Goal: Participate in discussion: Engage in conversation with other users on a specific topic

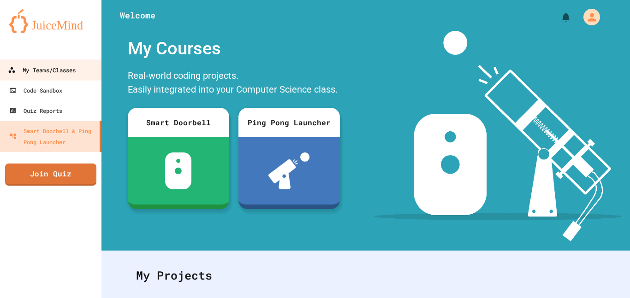
click at [79, 61] on link "My Teams/Classes" at bounding box center [51, 69] width 105 height 21
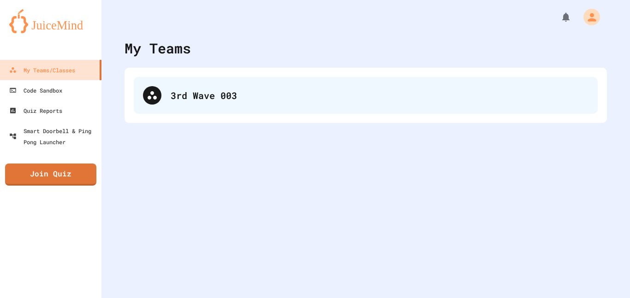
click at [205, 95] on div "3rd Wave 003" at bounding box center [380, 95] width 418 height 14
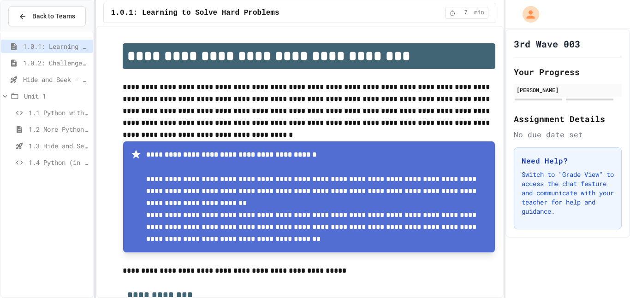
click at [30, 161] on span "1.4 Python (in Groups)" at bounding box center [59, 163] width 61 height 10
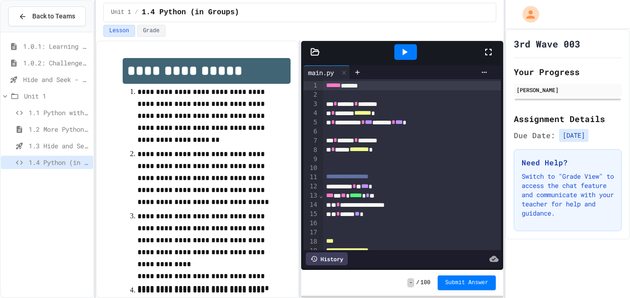
click at [489, 53] on icon at bounding box center [488, 52] width 11 height 11
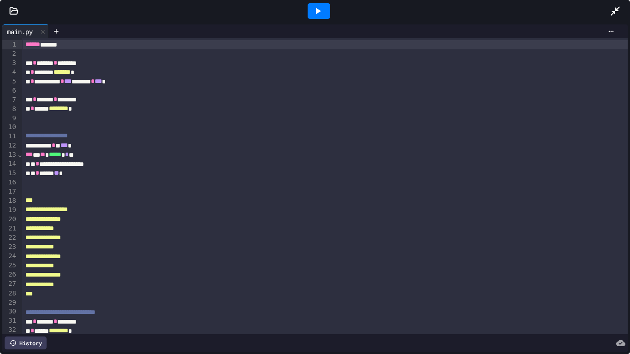
click at [612, 10] on icon at bounding box center [614, 11] width 11 height 11
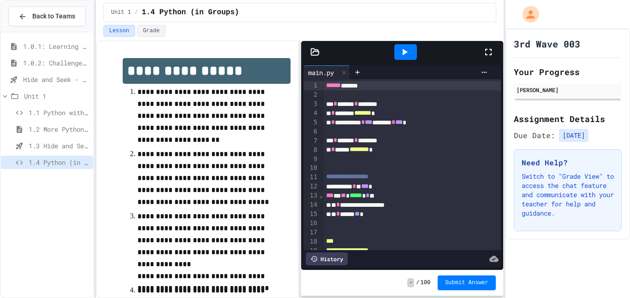
click at [52, 147] on span "1.3 Hide and Seek" at bounding box center [59, 146] width 61 height 10
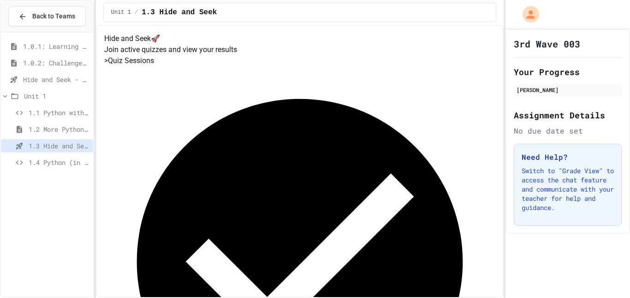
click at [52, 129] on span "1.2 More Python (using Turtle)" at bounding box center [59, 129] width 61 height 10
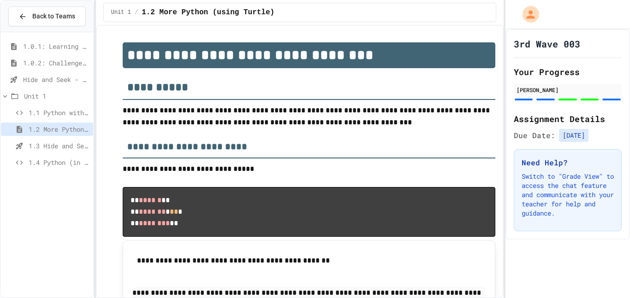
click at [53, 142] on span "1.3 Hide and Seek" at bounding box center [59, 146] width 61 height 10
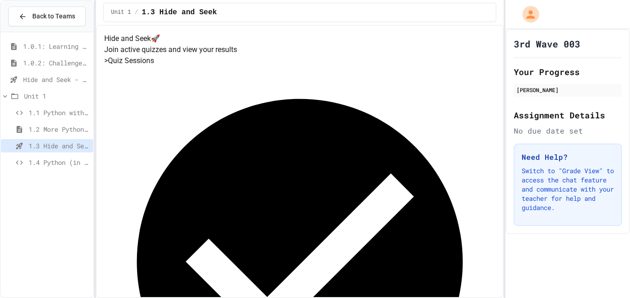
click at [34, 158] on span "1.4 Python (in Groups)" at bounding box center [59, 163] width 61 height 10
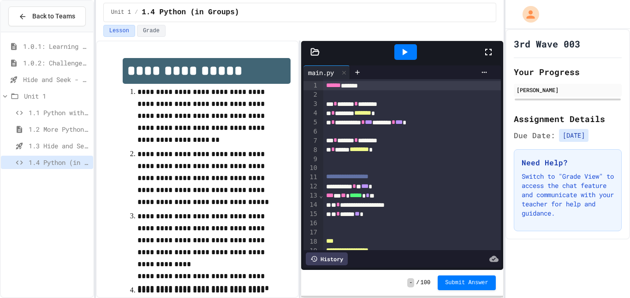
click at [43, 115] on span "1.1 Python with Turtle" at bounding box center [59, 113] width 61 height 10
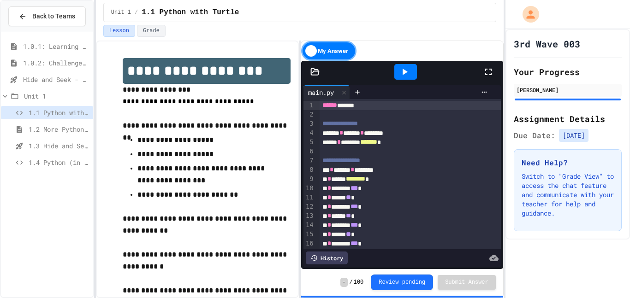
click at [65, 129] on span "1.2 More Python (using Turtle)" at bounding box center [59, 129] width 61 height 10
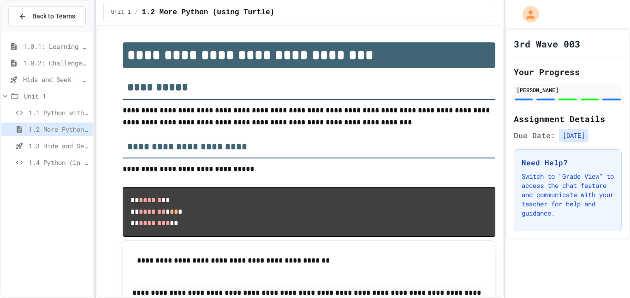
click at [66, 142] on span "1.3 Hide and Seek" at bounding box center [59, 146] width 61 height 10
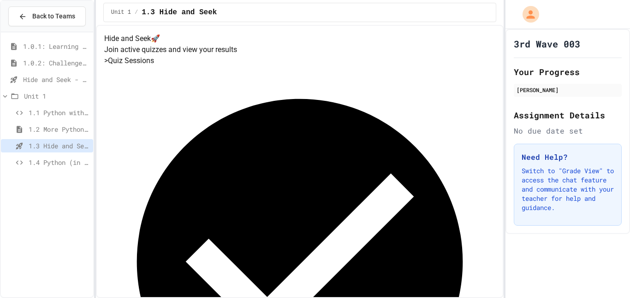
click at [52, 161] on span "1.4 Python (in Groups)" at bounding box center [59, 163] width 61 height 10
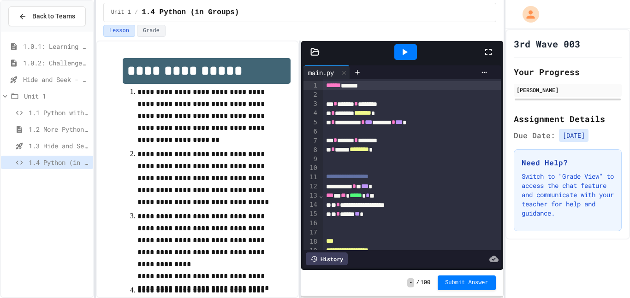
click at [63, 43] on span "1.0.1: Learning to Solve Hard Problems" at bounding box center [56, 46] width 66 height 10
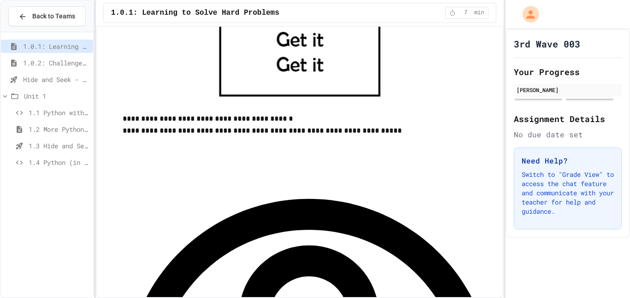
scroll to position [500, 0]
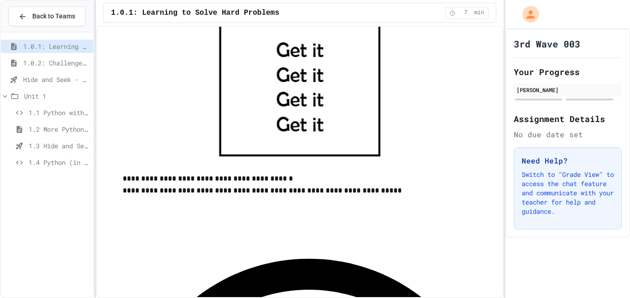
scroll to position [440, 0]
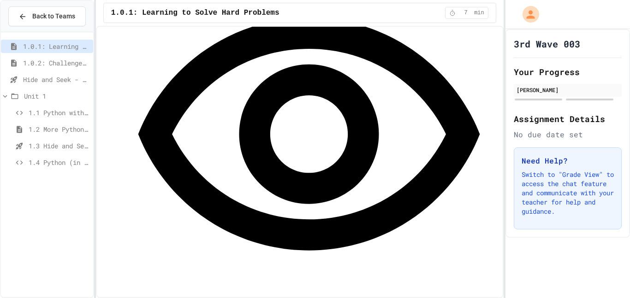
scroll to position [680, 0]
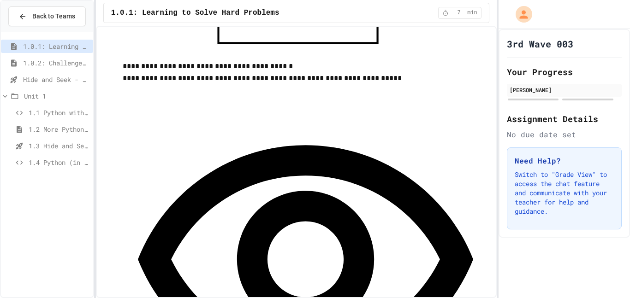
scroll to position [590, 0]
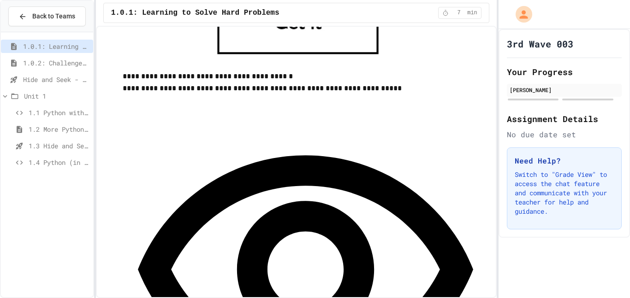
click at [462, 11] on span "7" at bounding box center [458, 12] width 15 height 7
click at [445, 14] on icon at bounding box center [445, 13] width 6 height 6
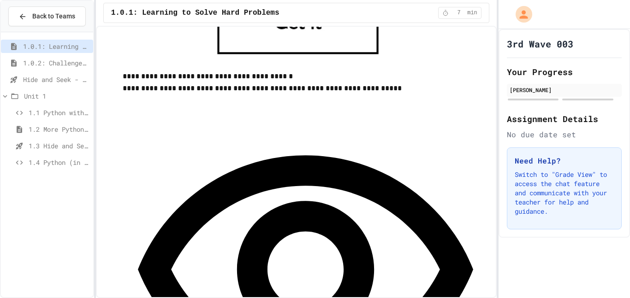
click at [472, 16] on span "min" at bounding box center [472, 12] width 10 height 7
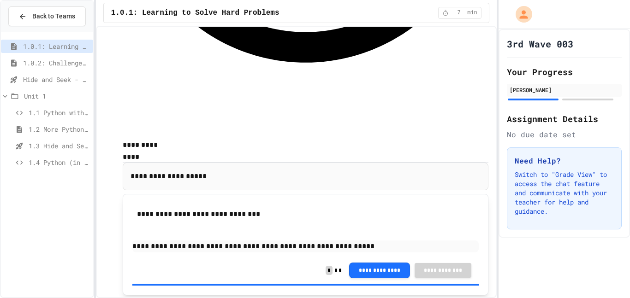
scroll to position [912, 0]
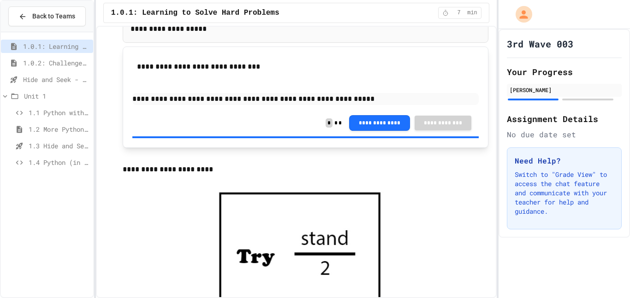
scroll to position [1061, 0]
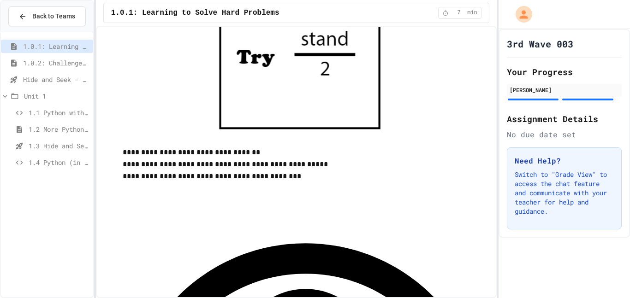
scroll to position [1258, 0]
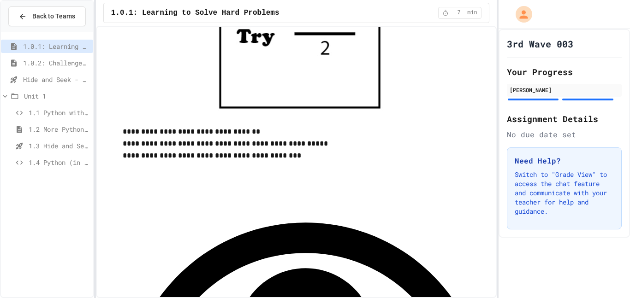
scroll to position [1266, 0]
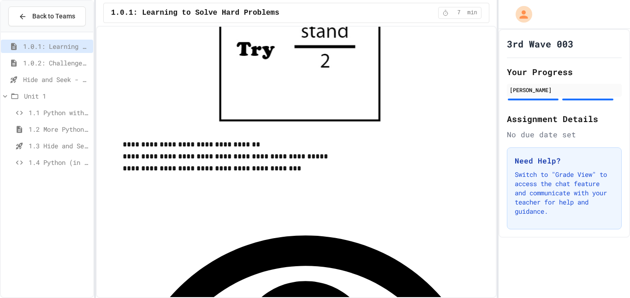
click at [61, 63] on span "1.0.2: Challenge Problem - The Bridge" at bounding box center [56, 63] width 66 height 10
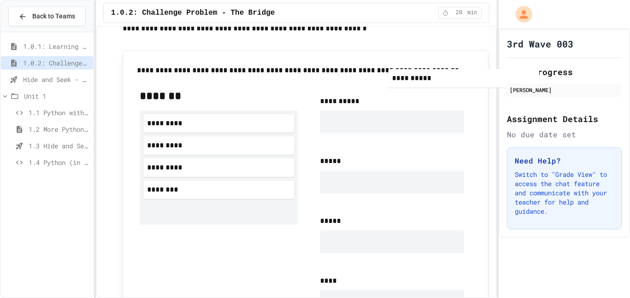
scroll to position [493, 0]
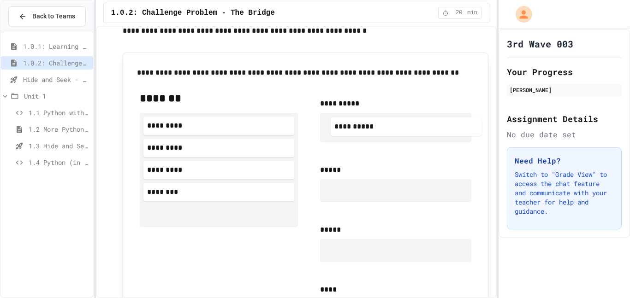
drag, startPoint x: 241, startPoint y: 188, endPoint x: 430, endPoint y: 123, distance: 200.4
click at [430, 123] on div "**********" at bounding box center [305, 239] width 346 height 313
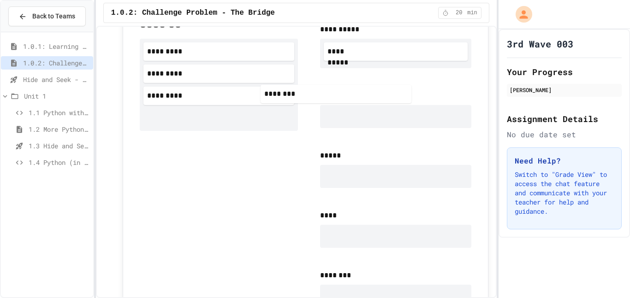
scroll to position [566, 0]
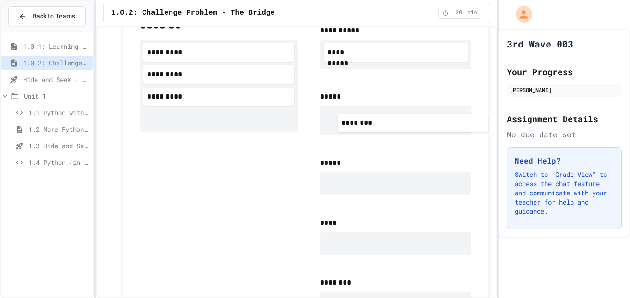
drag, startPoint x: 185, startPoint y: 107, endPoint x: 383, endPoint y: 118, distance: 198.0
click at [383, 118] on div "**********" at bounding box center [305, 170] width 346 height 320
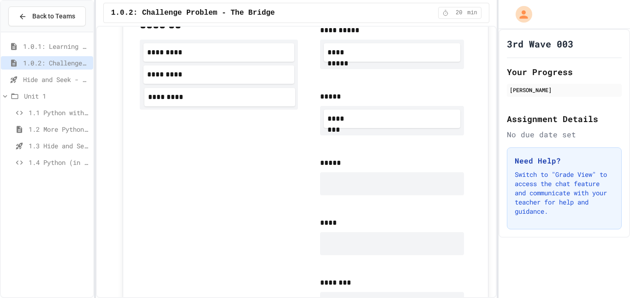
scroll to position [565, 0]
drag, startPoint x: 257, startPoint y: 90, endPoint x: 266, endPoint y: 98, distance: 11.4
click at [266, 98] on div "********* ********* *********" at bounding box center [219, 75] width 159 height 70
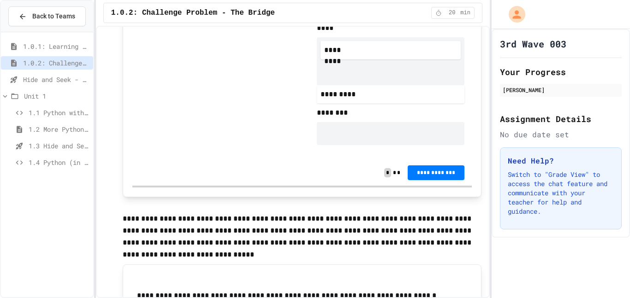
scroll to position [752, 0]
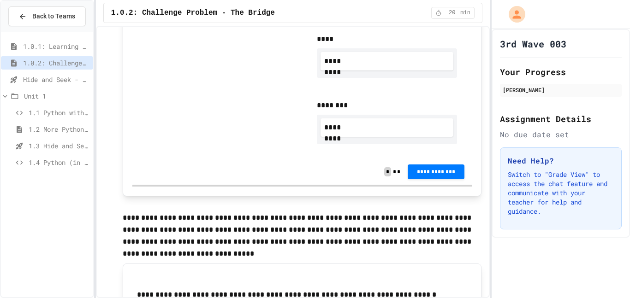
click at [437, 171] on span "**********" at bounding box center [436, 171] width 42 height 7
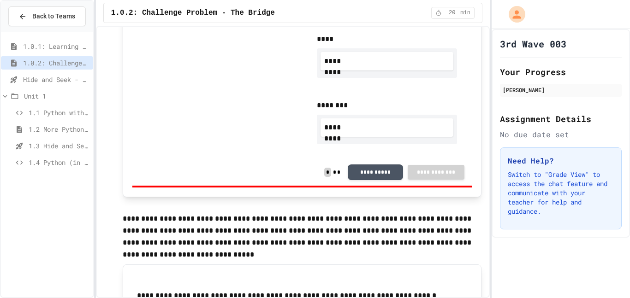
click at [354, 177] on button "**********" at bounding box center [374, 173] width 55 height 16
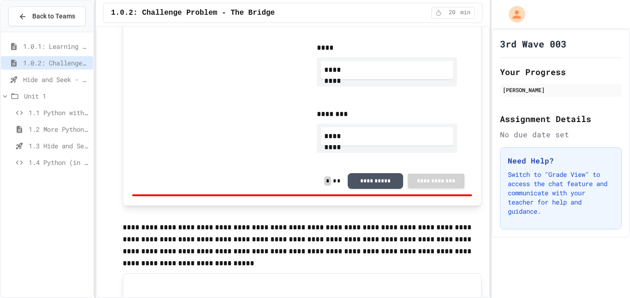
scroll to position [742, 0]
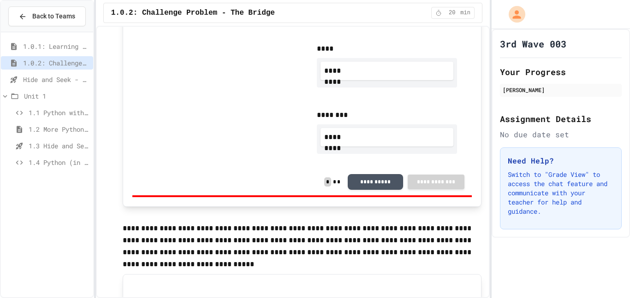
click at [385, 184] on button "**********" at bounding box center [374, 182] width 55 height 16
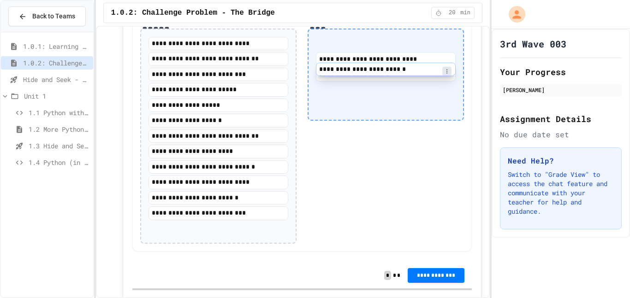
scroll to position [1048, 0]
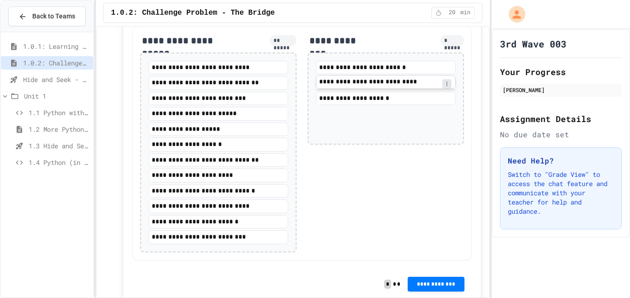
click at [404, 87] on div "**********" at bounding box center [385, 81] width 139 height 9
click at [423, 64] on div "**********" at bounding box center [385, 66] width 139 height 9
click at [403, 94] on div "**********" at bounding box center [385, 97] width 139 height 13
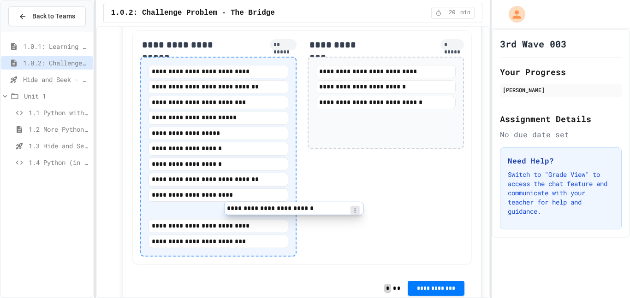
scroll to position [1044, 0]
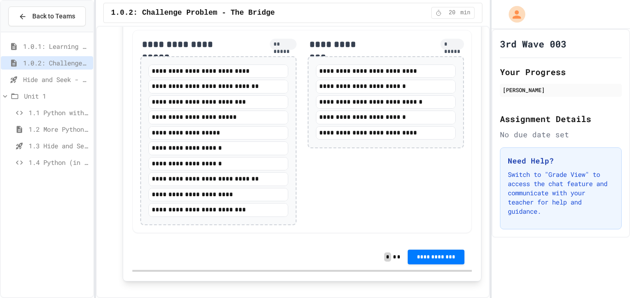
click at [445, 259] on span "**********" at bounding box center [436, 256] width 42 height 7
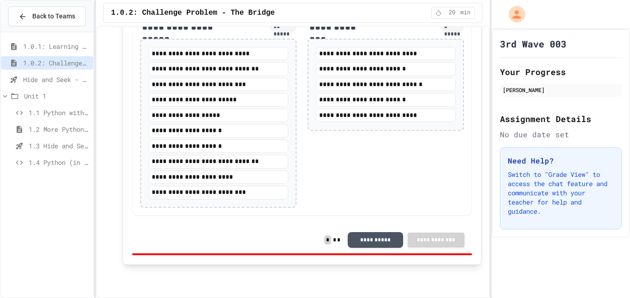
click at [61, 79] on span "Hide and Seek - SUB" at bounding box center [56, 80] width 66 height 10
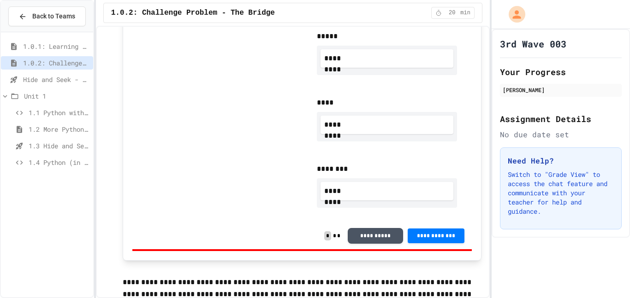
scroll to position [736, 0]
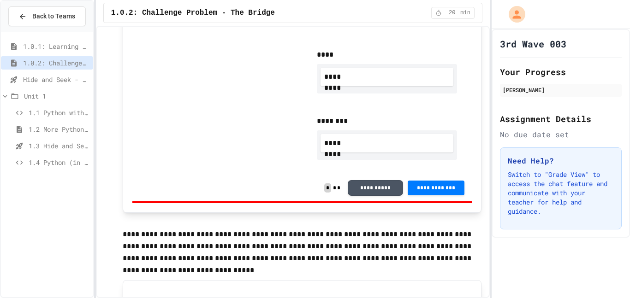
click at [433, 188] on span "**********" at bounding box center [436, 187] width 42 height 7
click at [41, 75] on span "Hide and Seek - SUB" at bounding box center [56, 80] width 66 height 10
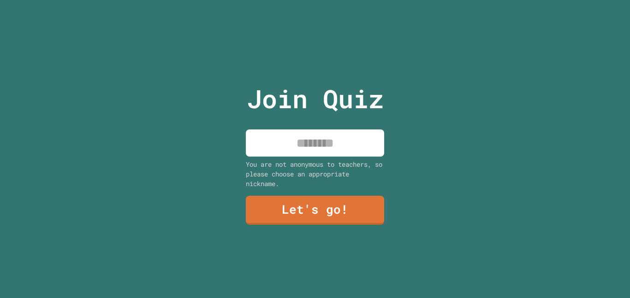
click at [322, 141] on input at bounding box center [315, 143] width 138 height 27
type input "******"
click at [334, 213] on link "Let's go!" at bounding box center [314, 209] width 141 height 30
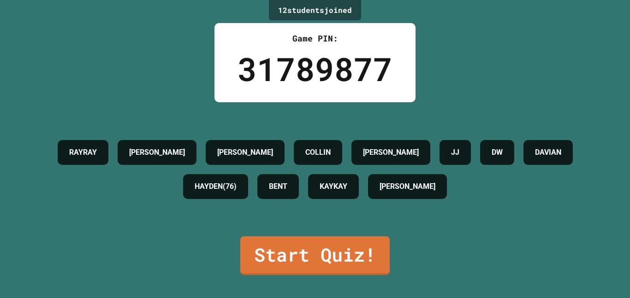
click at [94, 147] on h4 "RAYRAY" at bounding box center [83, 152] width 28 height 11
click at [97, 153] on h4 "RAYRAY" at bounding box center [83, 152] width 28 height 11
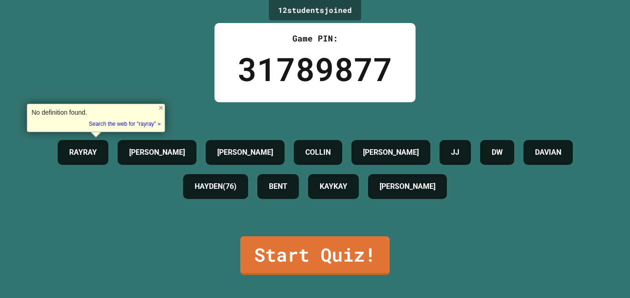
click at [154, 86] on div "12 student s joined Game PIN: 31789877 RAYRAY SUELY JACKSON COLLIN INGRAM JJ DW…" at bounding box center [315, 149] width 630 height 298
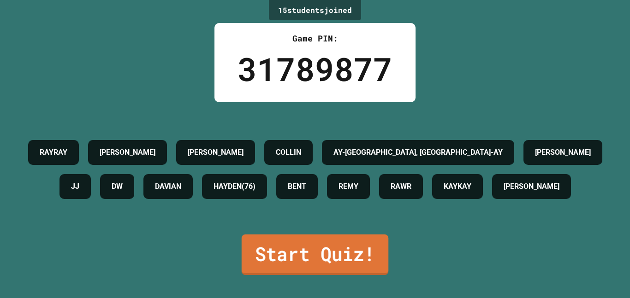
click at [277, 249] on link "Start Quiz!" at bounding box center [314, 255] width 147 height 41
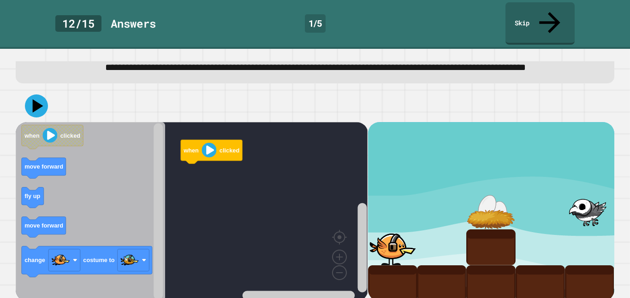
scroll to position [29, 0]
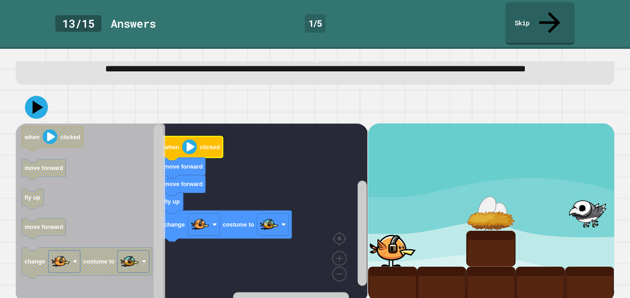
click at [38, 98] on icon at bounding box center [36, 107] width 23 height 23
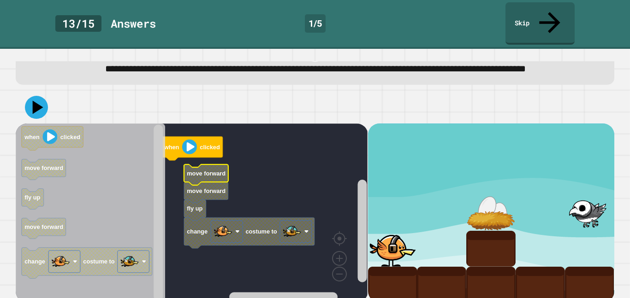
click at [226, 165] on icon "Blockly Workspace" at bounding box center [206, 175] width 44 height 21
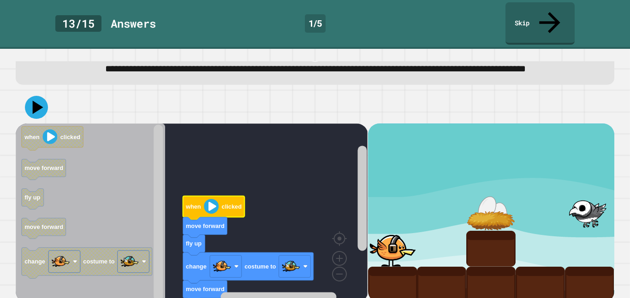
click at [44, 107] on icon at bounding box center [36, 107] width 23 height 23
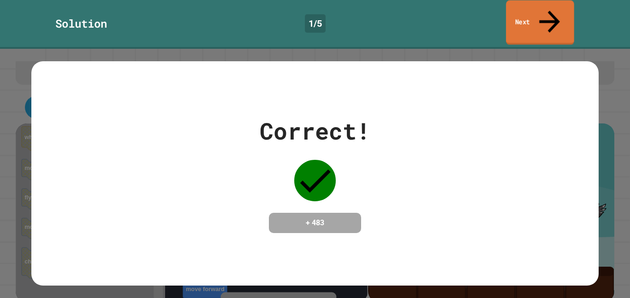
click at [541, 10] on link "Next" at bounding box center [540, 22] width 68 height 45
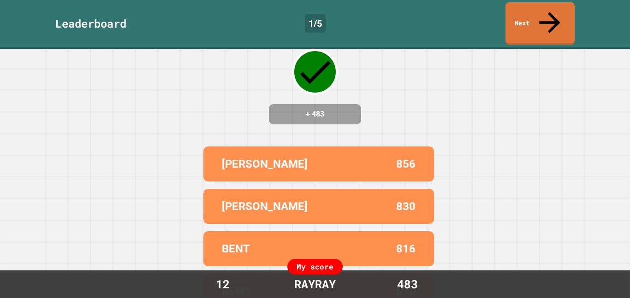
scroll to position [106, 0]
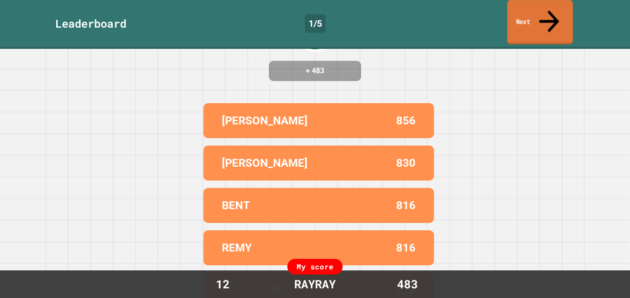
click at [532, 5] on link "Next" at bounding box center [539, 22] width 65 height 45
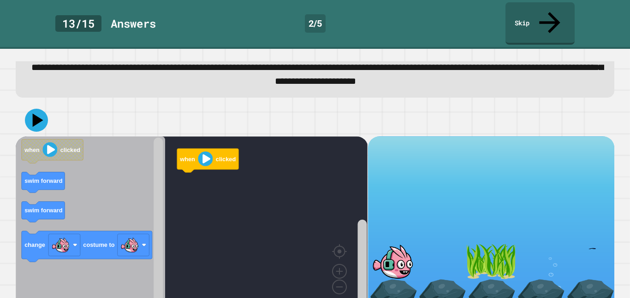
scroll to position [31, 0]
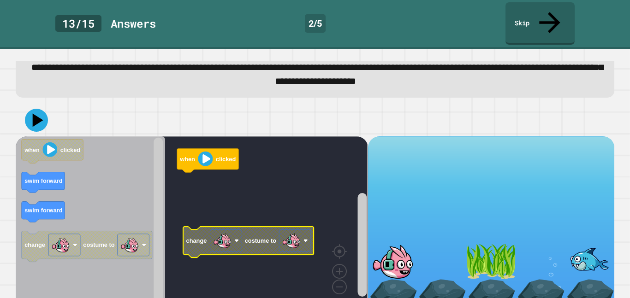
click at [299, 231] on image "Blockly Workspace" at bounding box center [291, 240] width 18 height 18
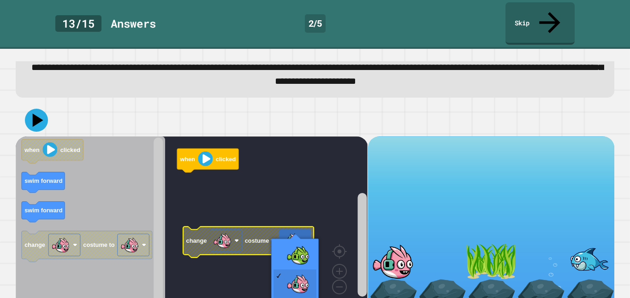
click at [301, 255] on rect "Blockly Workspace" at bounding box center [192, 225] width 352 height 179
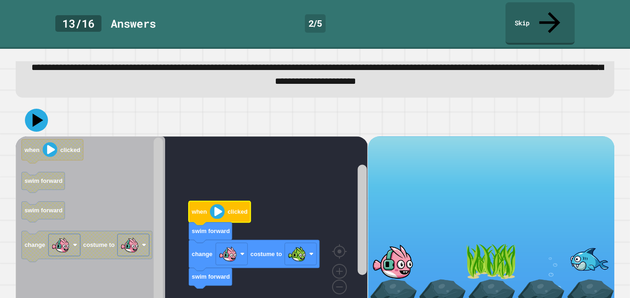
click at [44, 109] on icon at bounding box center [36, 120] width 23 height 23
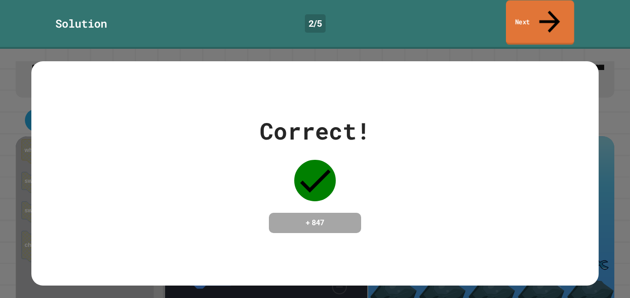
click at [539, 9] on link "Next" at bounding box center [540, 22] width 68 height 45
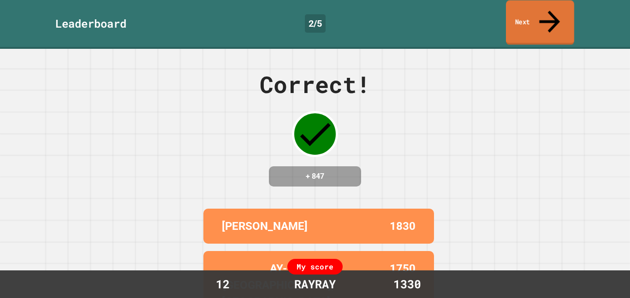
click at [539, 9] on link "Next" at bounding box center [540, 22] width 68 height 45
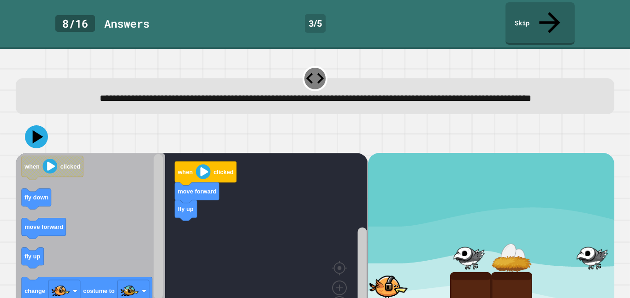
scroll to position [31, 0]
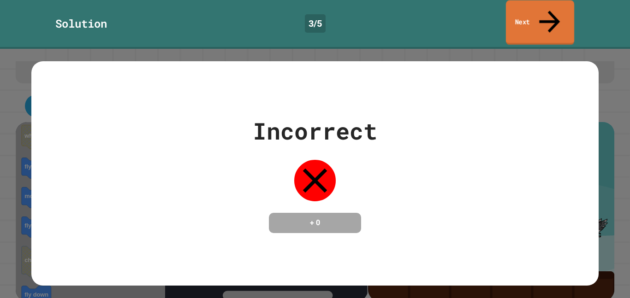
click at [520, 10] on link "Next" at bounding box center [540, 22] width 68 height 45
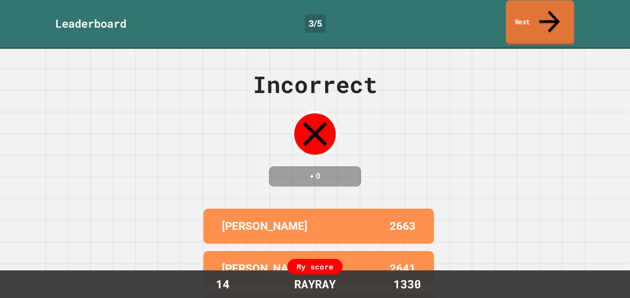
click at [520, 10] on link "Next" at bounding box center [540, 22] width 68 height 45
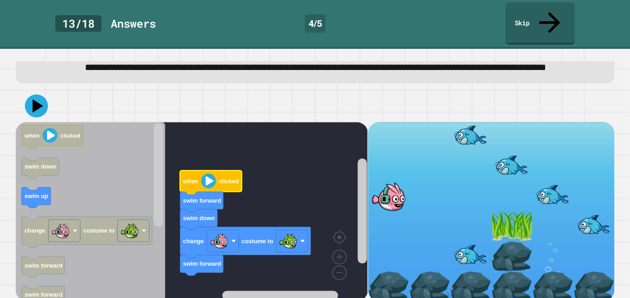
click at [43, 90] on div at bounding box center [315, 106] width 598 height 32
click at [31, 99] on icon at bounding box center [36, 105] width 23 height 23
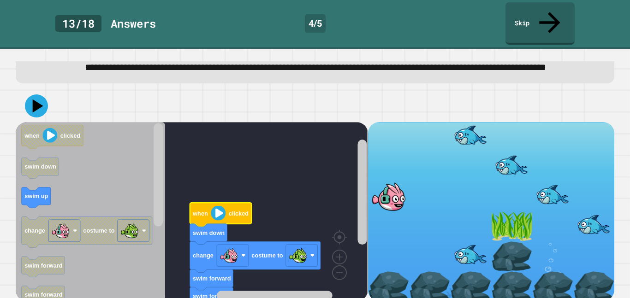
click at [35, 94] on icon at bounding box center [36, 105] width 23 height 23
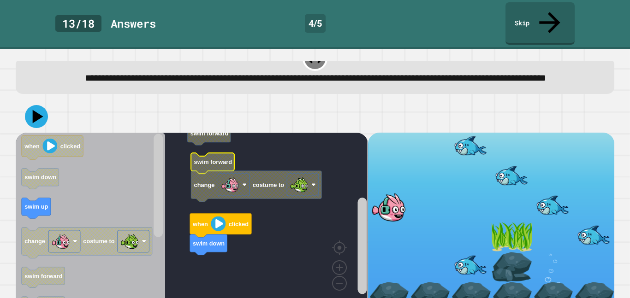
scroll to position [20, 0]
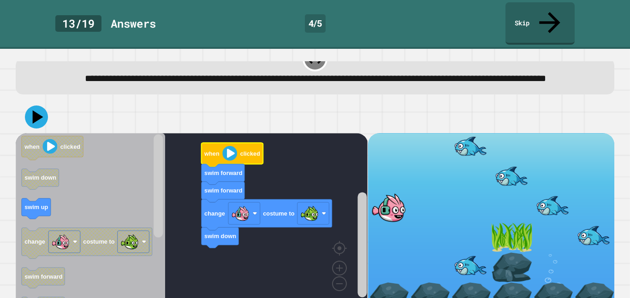
click at [41, 116] on icon at bounding box center [36, 117] width 23 height 23
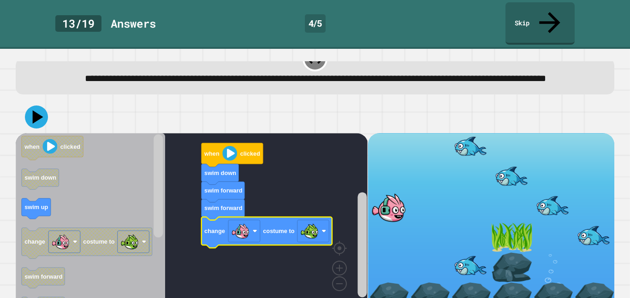
click at [35, 115] on icon at bounding box center [38, 116] width 11 height 13
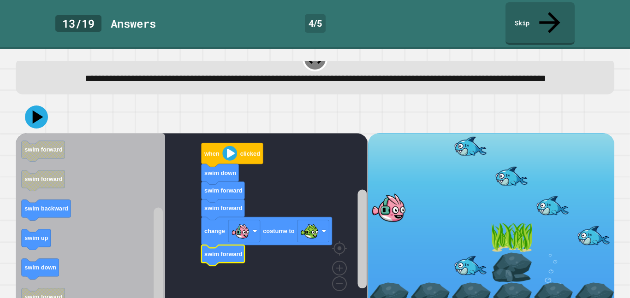
click at [44, 106] on icon at bounding box center [36, 117] width 23 height 23
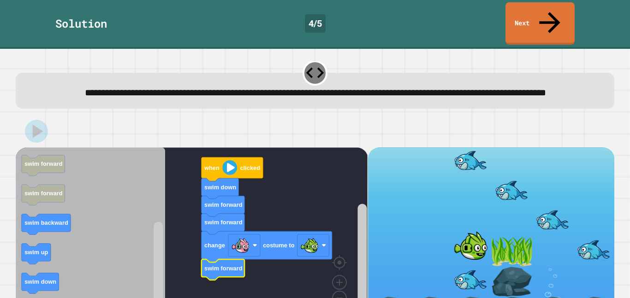
scroll to position [6, 0]
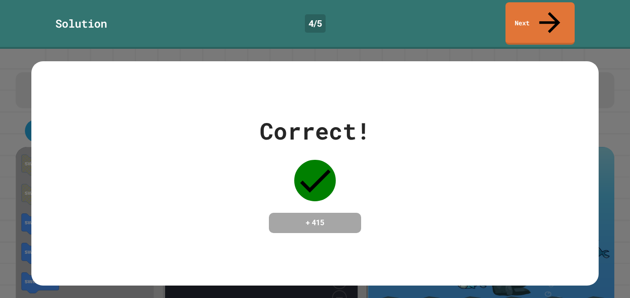
click at [555, 17] on link "Next" at bounding box center [539, 23] width 69 height 42
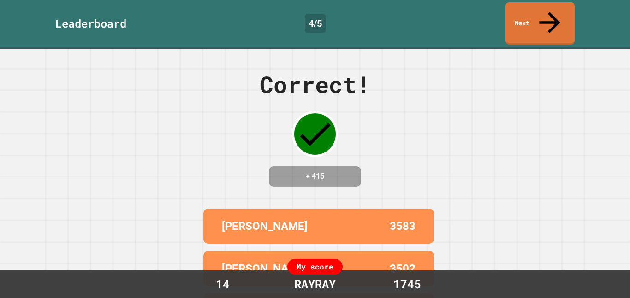
click at [539, 14] on link "Next" at bounding box center [539, 23] width 69 height 42
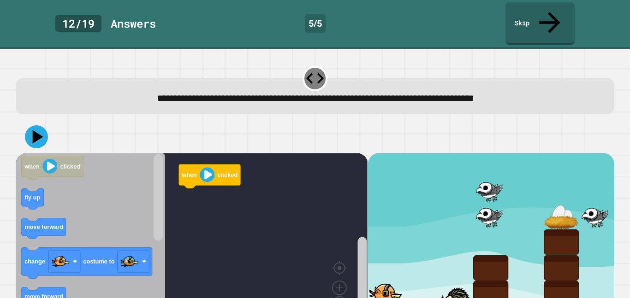
scroll to position [16, 0]
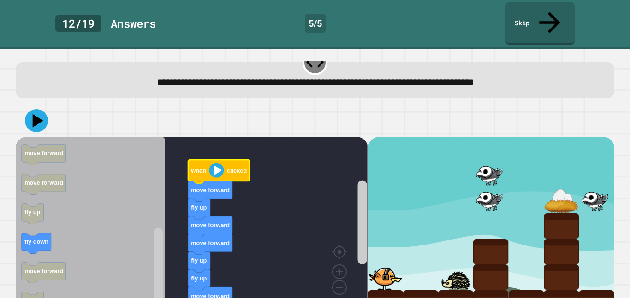
click at [39, 114] on icon at bounding box center [38, 120] width 11 height 13
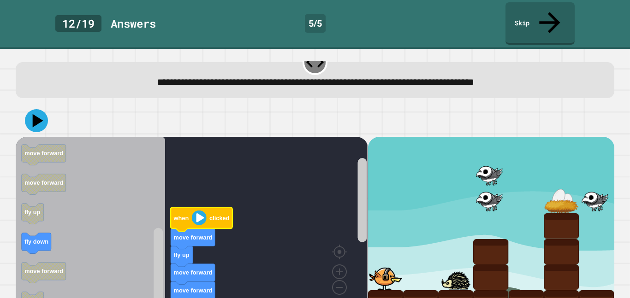
click at [42, 109] on icon at bounding box center [36, 120] width 23 height 23
